Goal: Find contact information

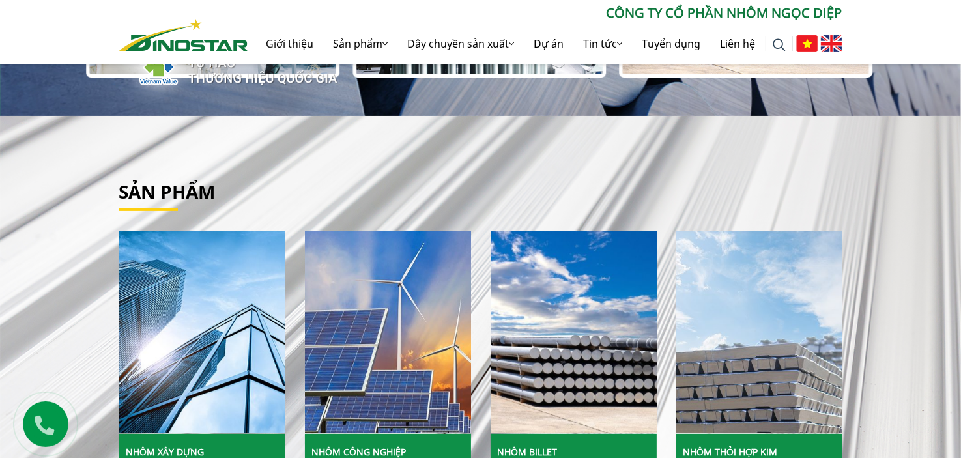
scroll to position [335, 0]
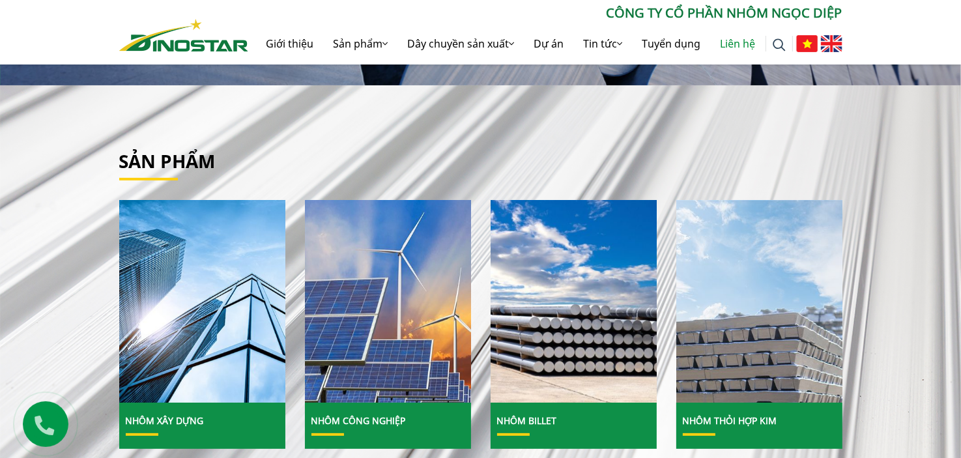
click at [732, 44] on link "Liên hệ" at bounding box center [738, 44] width 55 height 42
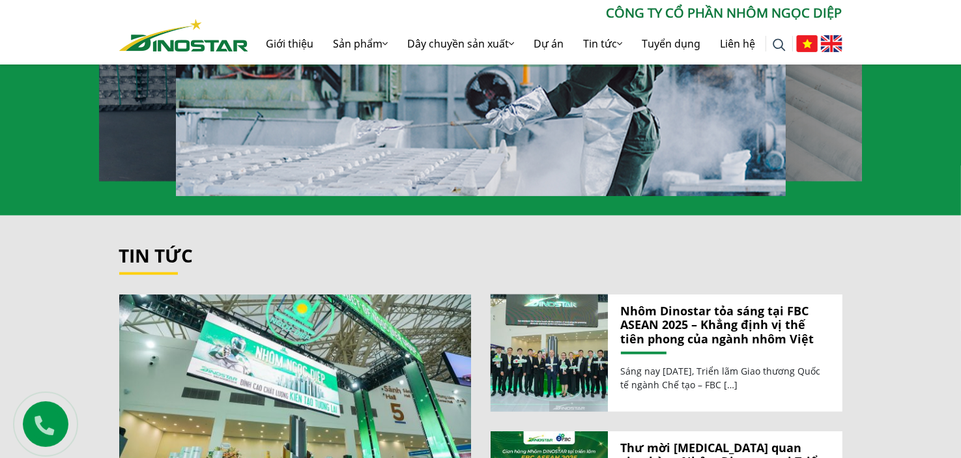
scroll to position [1386, 0]
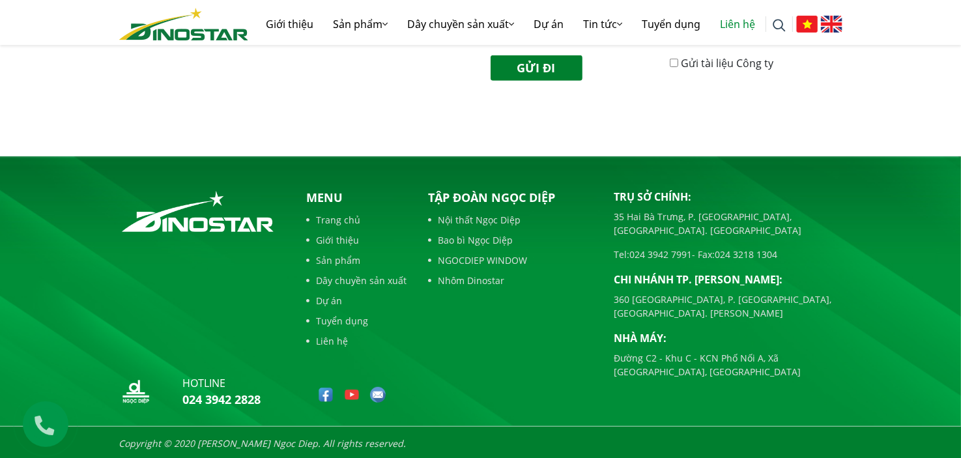
scroll to position [618, 0]
drag, startPoint x: 632, startPoint y: 249, endPoint x: 622, endPoint y: 246, distance: 10.5
click at [622, 246] on div "Trụ sở chính: 35 Hai Bà Trưng, P. Cửa Nam, Tp. Hà Nội Tel: 024 3942 7991 - Fax:…" at bounding box center [728, 284] width 228 height 190
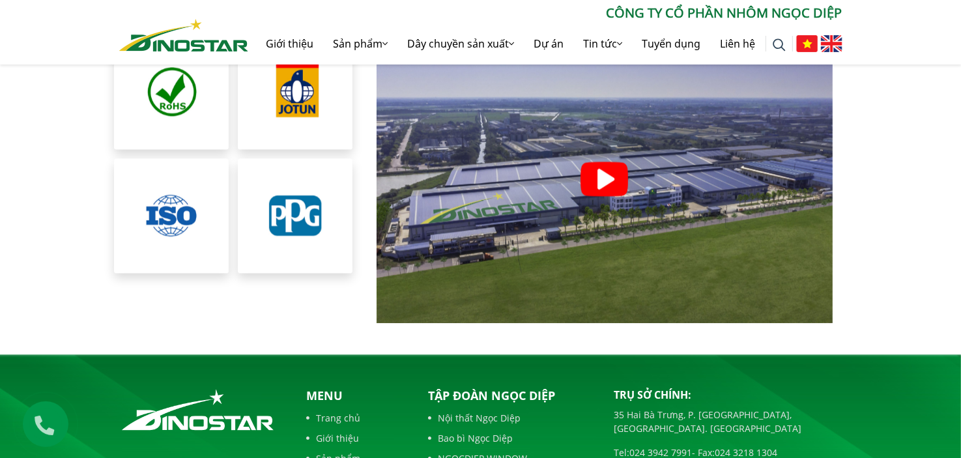
scroll to position [3001, 0]
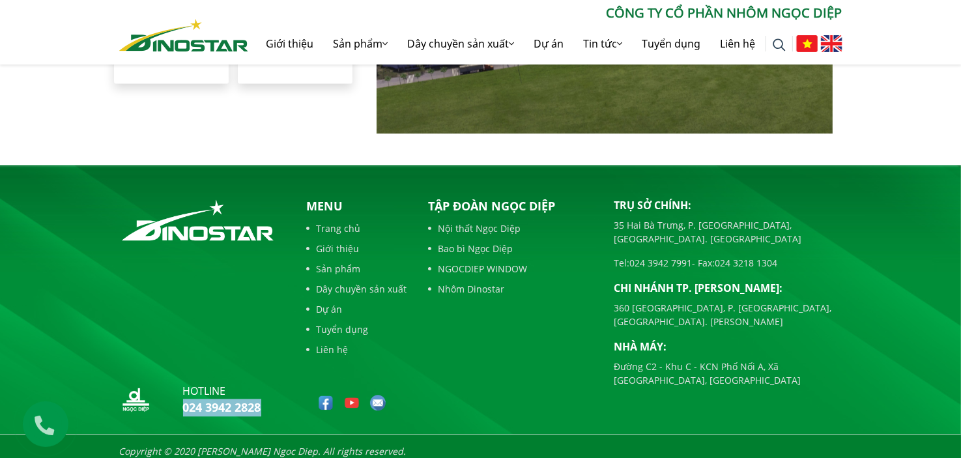
drag, startPoint x: 279, startPoint y: 393, endPoint x: 173, endPoint y: 390, distance: 106.9
click at [173, 390] on div "hotline 024 3942 2828" at bounding box center [202, 402] width 166 height 38
copy link "024 3942 2828"
